Goal: Information Seeking & Learning: Find specific fact

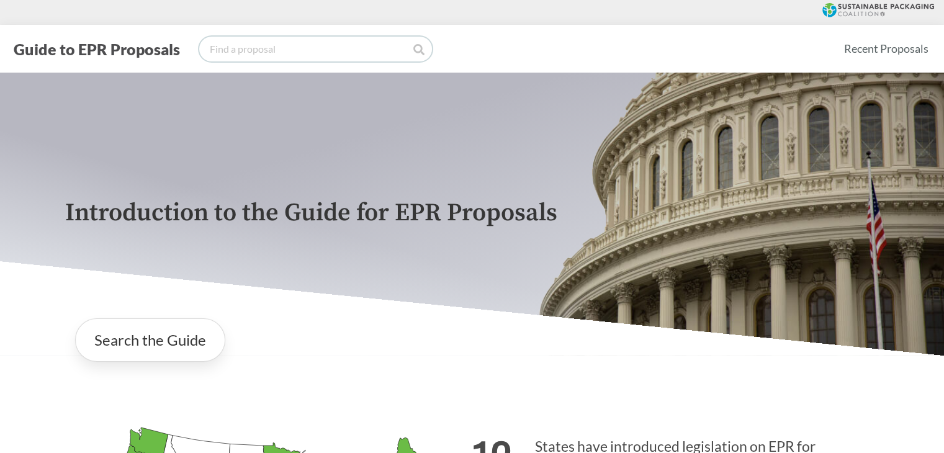
click at [260, 52] on input "search" at bounding box center [315, 49] width 233 height 25
type input "Tarkett"
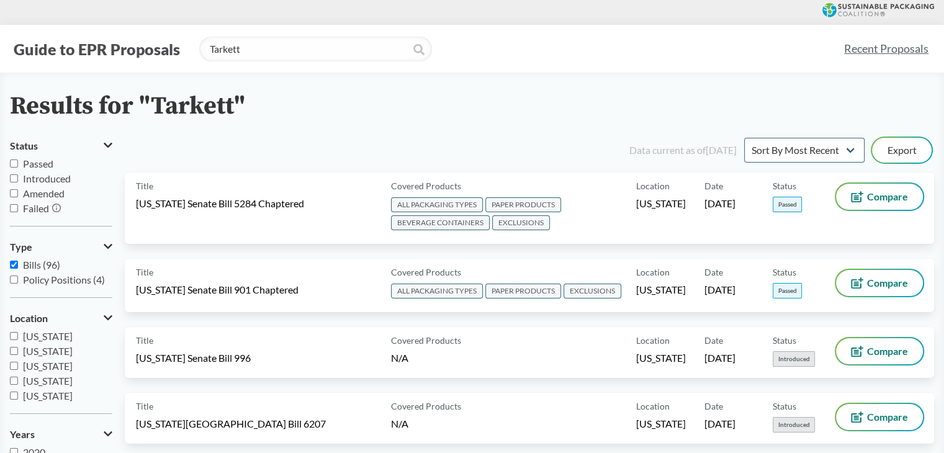
click at [14, 163] on input "Passed" at bounding box center [14, 163] width 8 height 8
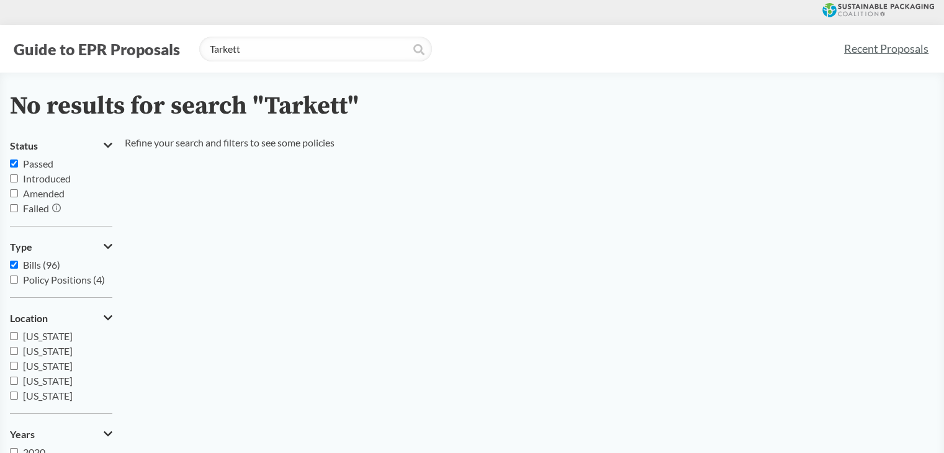
click at [12, 164] on input "Passed" at bounding box center [14, 163] width 8 height 8
checkbox input "false"
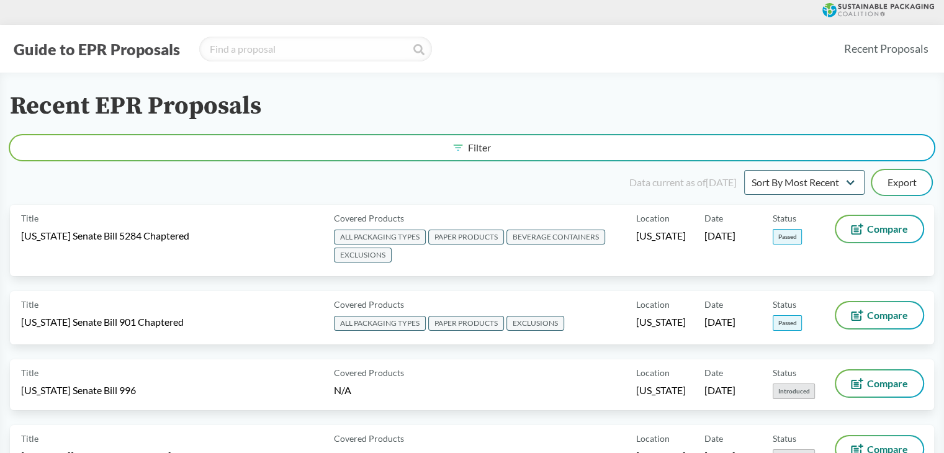
type input "Tarkett"
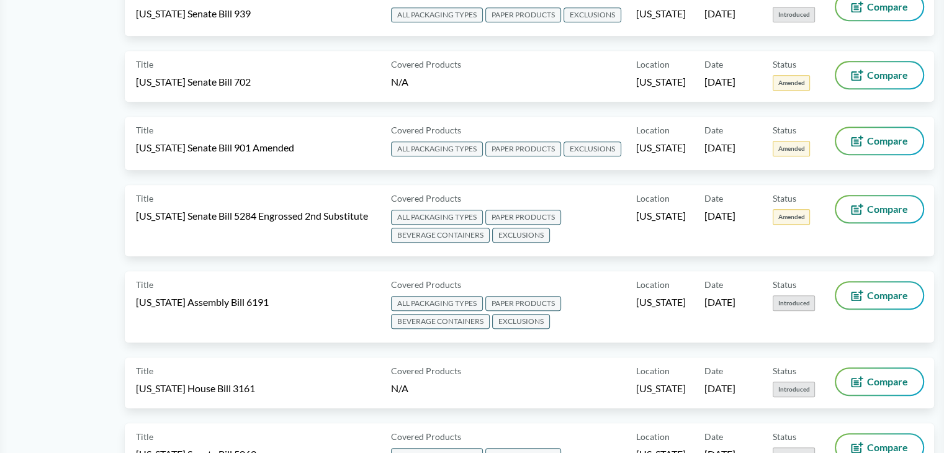
scroll to position [621, 0]
